Goal: Navigation & Orientation: Find specific page/section

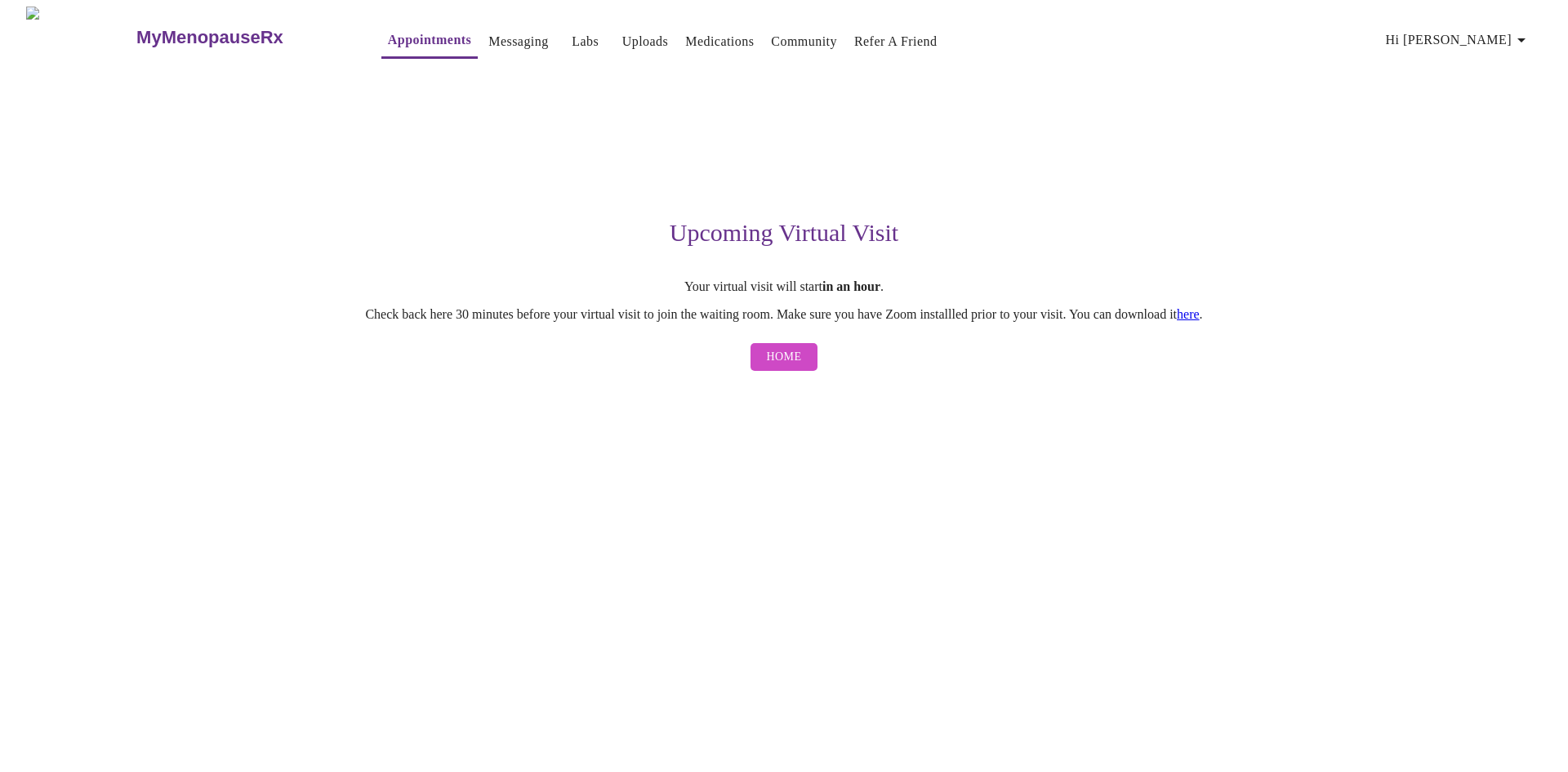
click at [783, 367] on span "Home" at bounding box center [784, 356] width 35 height 20
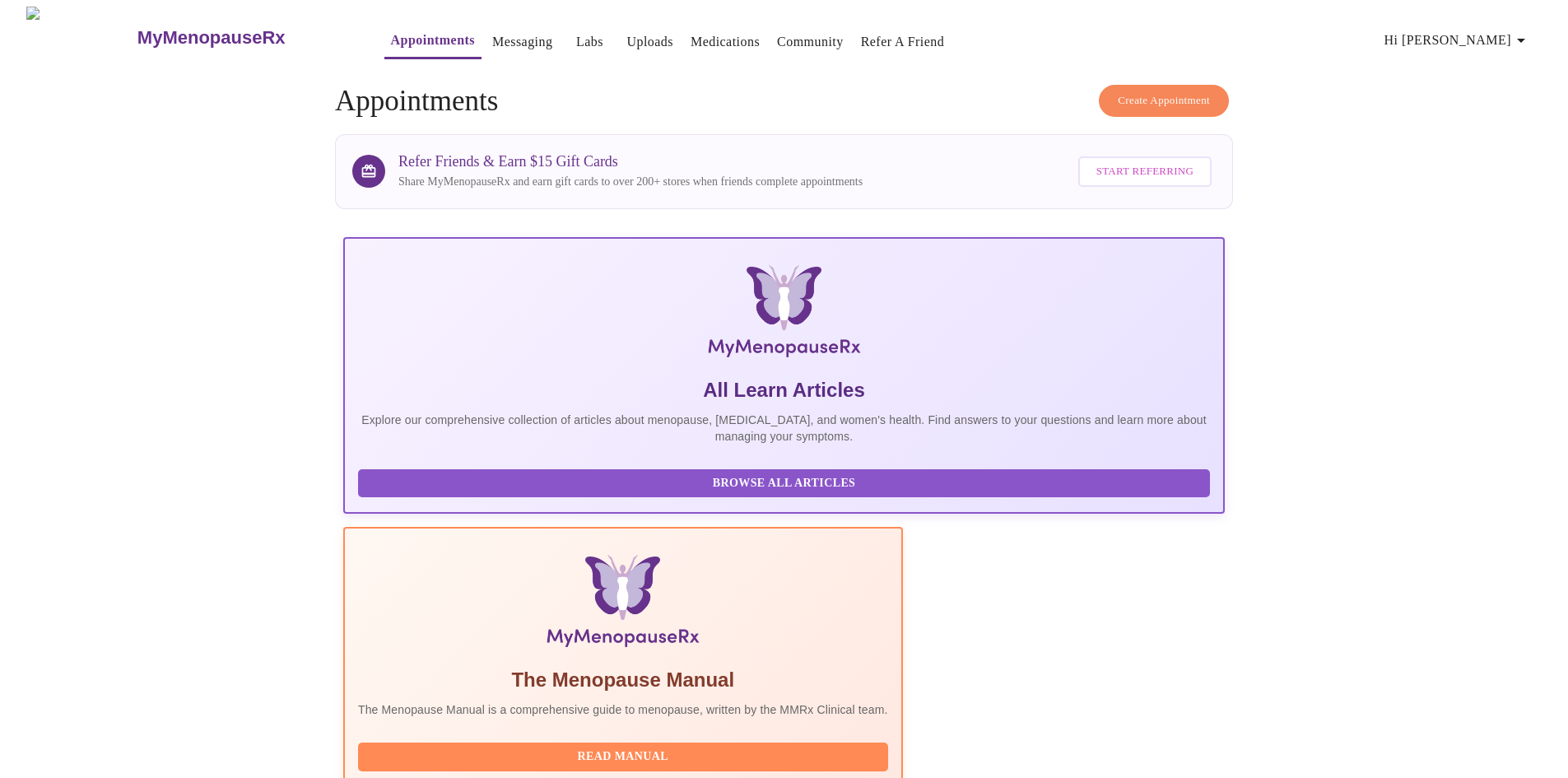
click at [1500, 35] on span "Hi [PERSON_NAME]" at bounding box center [1458, 40] width 146 height 23
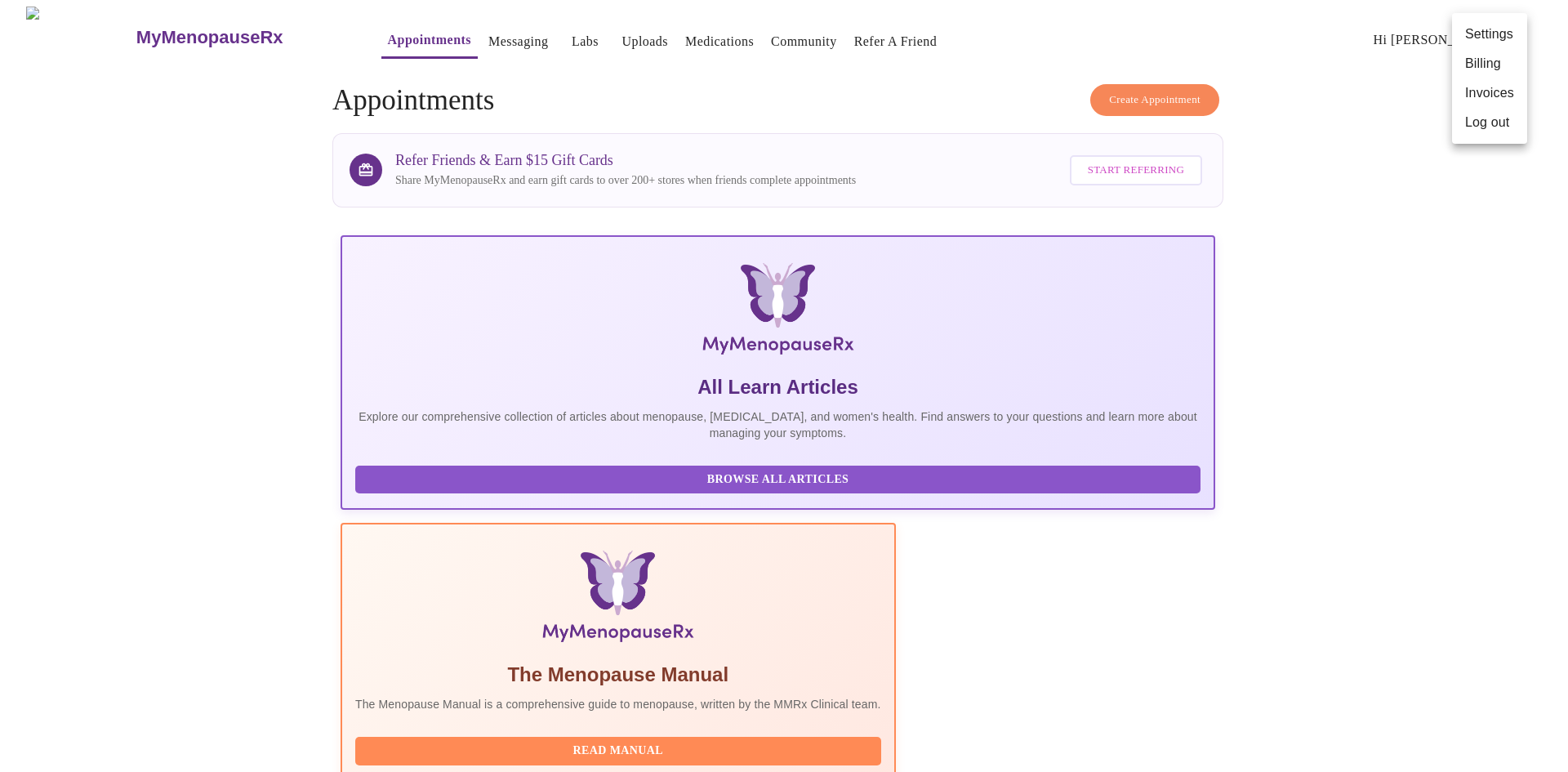
click at [666, 34] on div at bounding box center [784, 386] width 1568 height 772
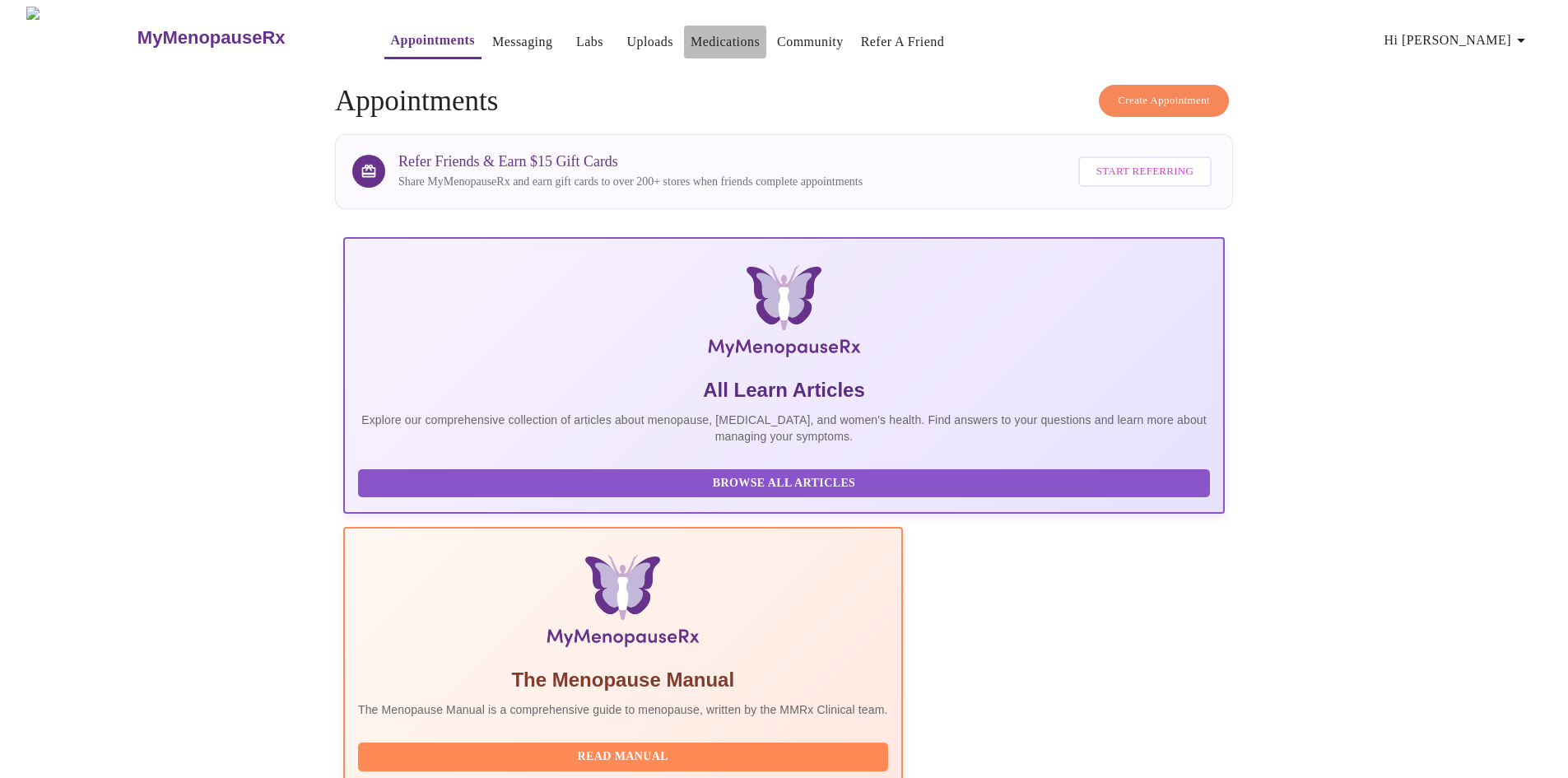
click at [691, 40] on link "Medications" at bounding box center [725, 42] width 69 height 23
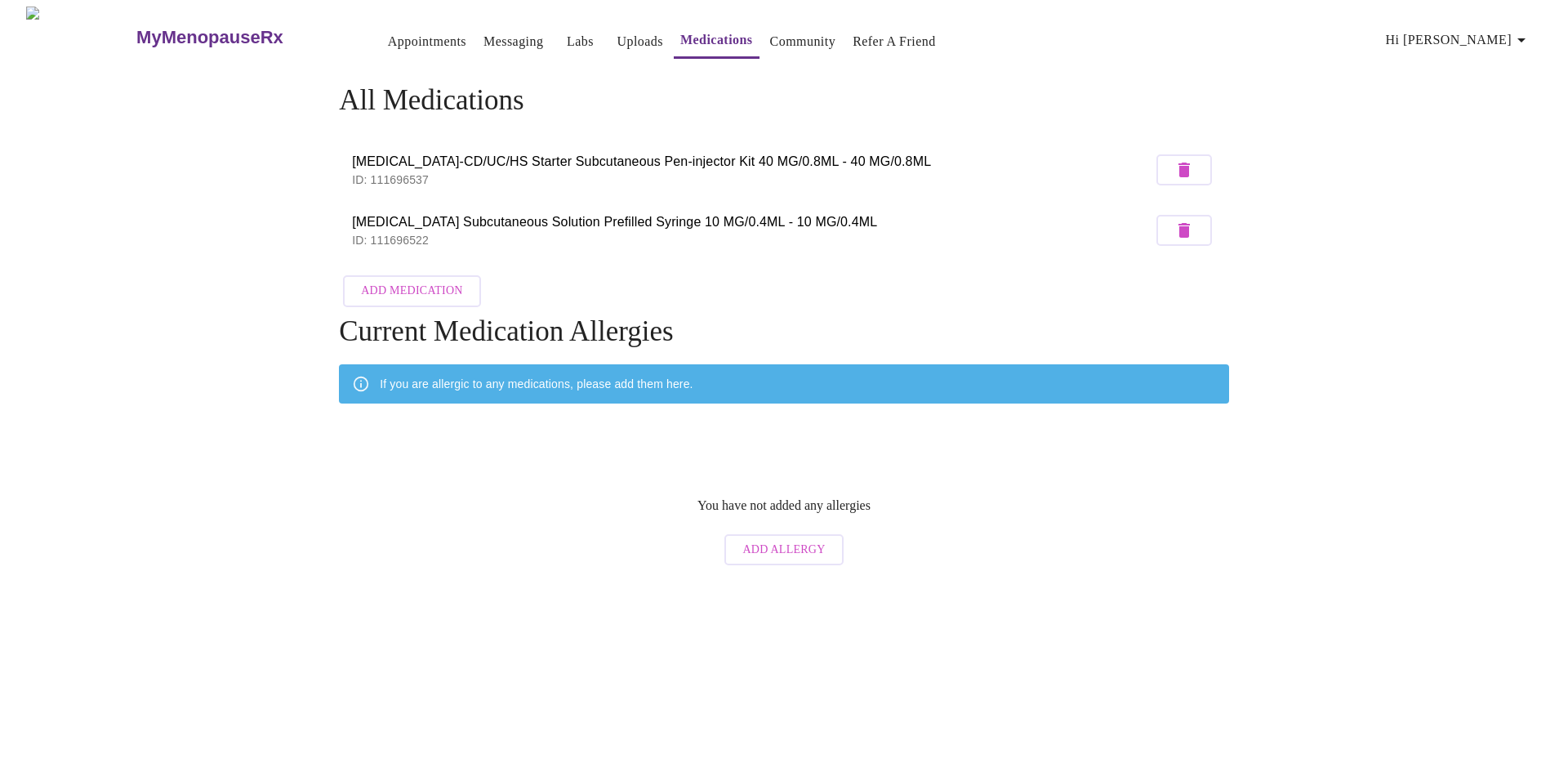
click at [567, 46] on link "Labs" at bounding box center [580, 42] width 27 height 23
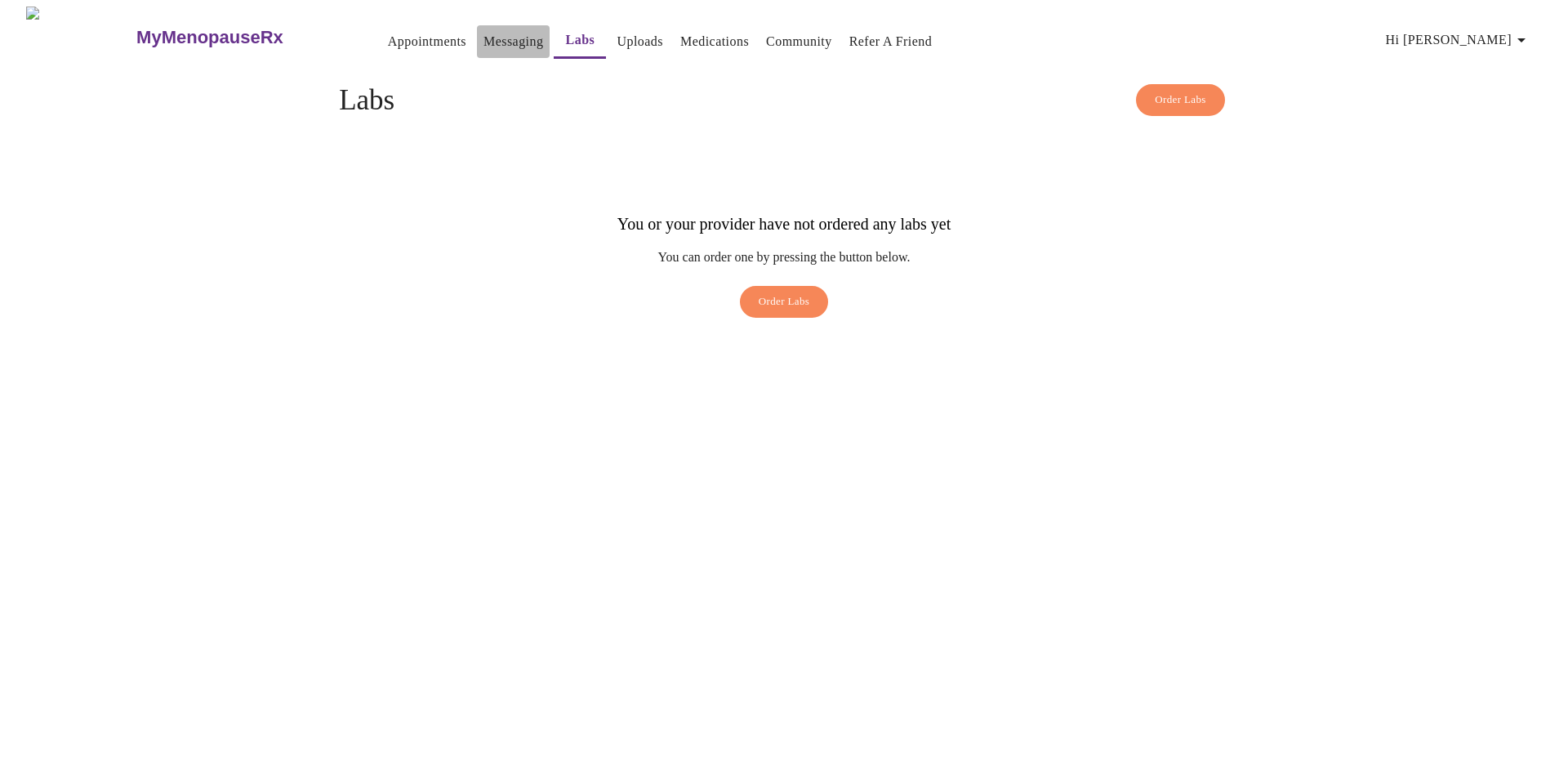
click at [483, 34] on link "Messaging" at bounding box center [513, 42] width 59 height 23
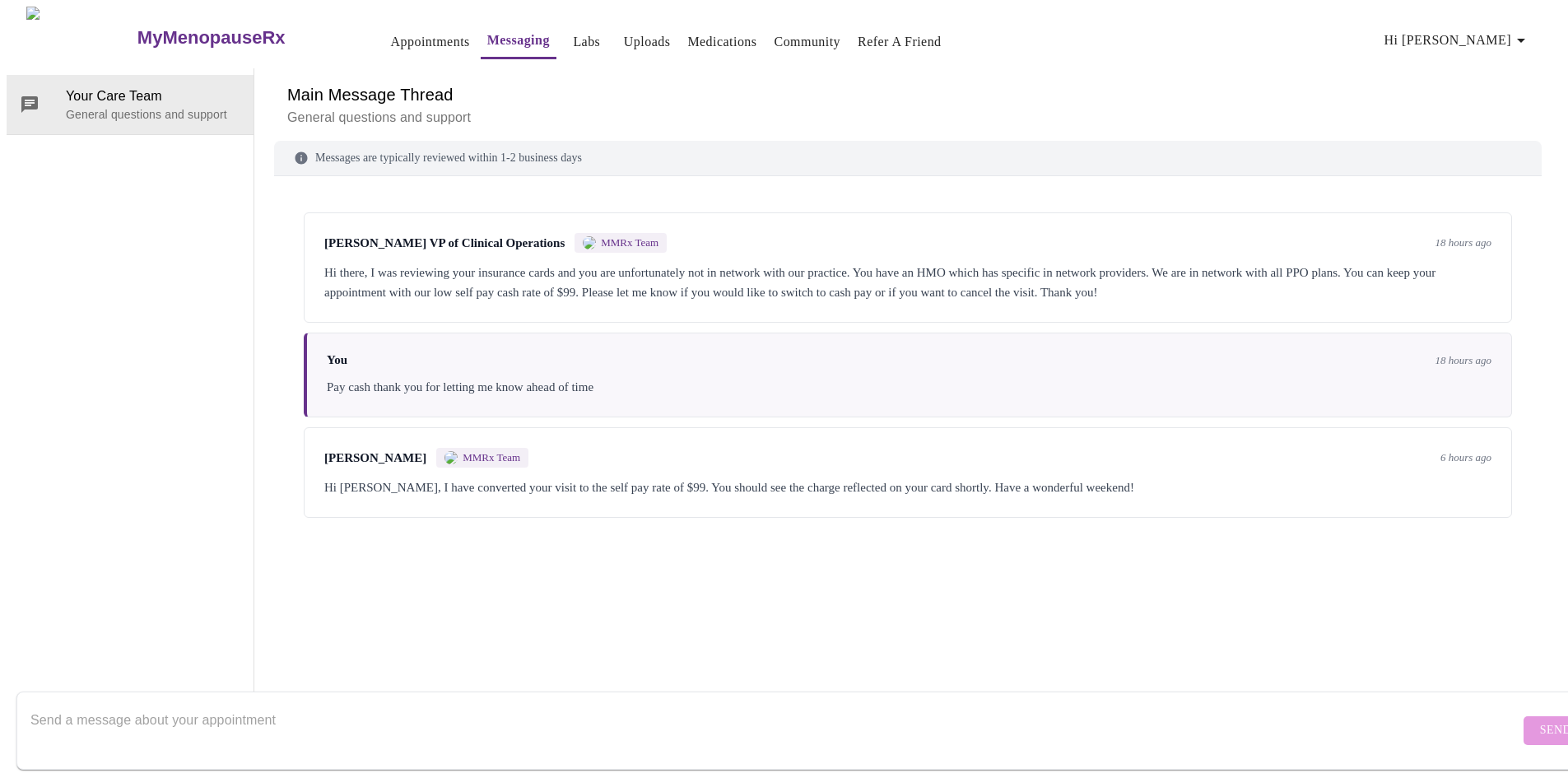
click at [391, 31] on link "Appointments" at bounding box center [431, 42] width 79 height 23
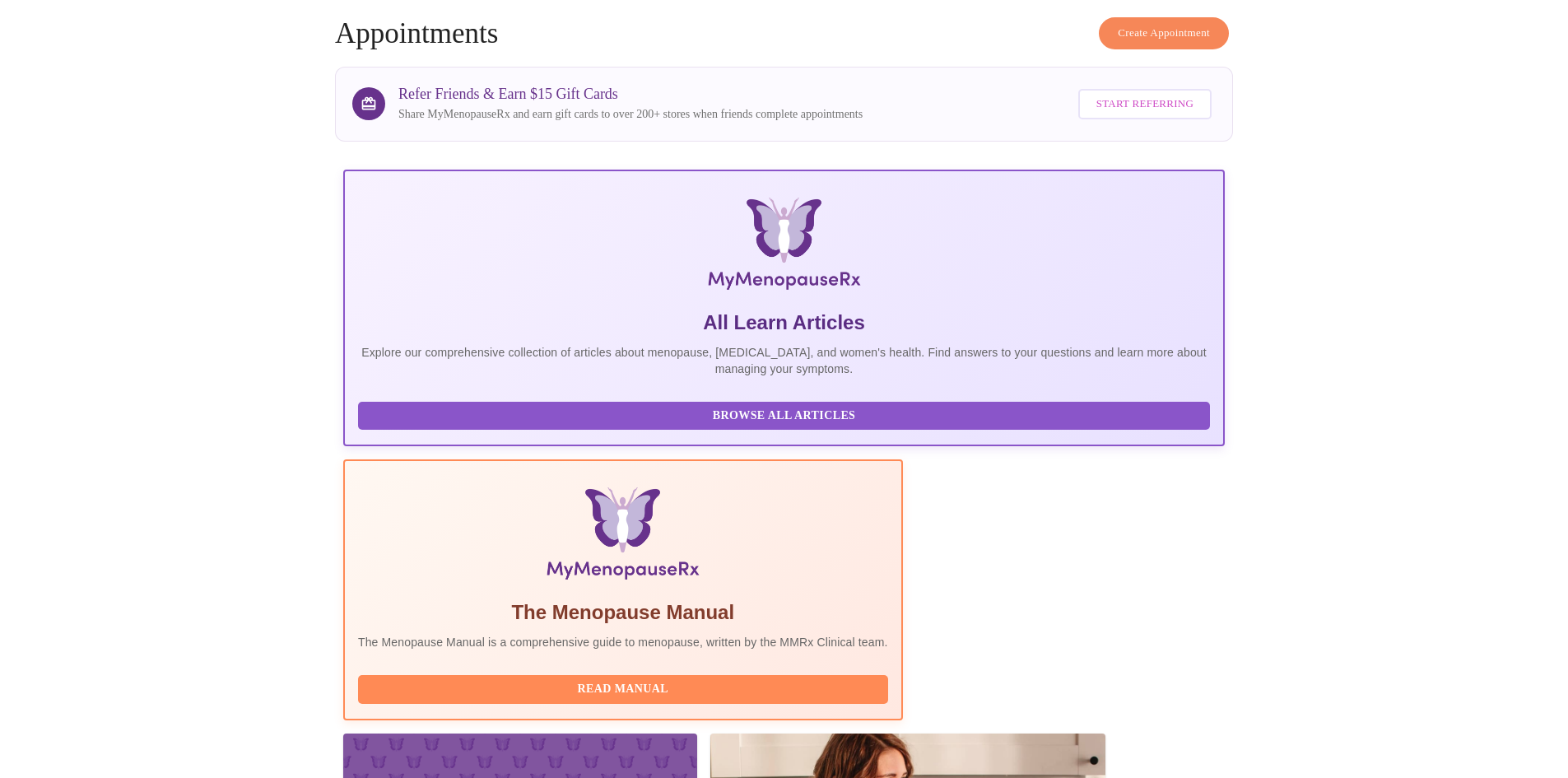
scroll to position [123, 0]
